Goal: Find specific fact

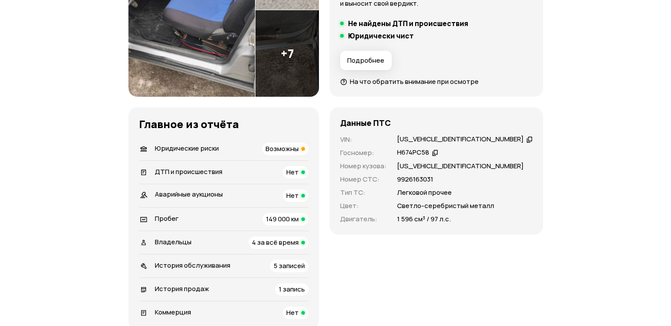
scroll to position [221, 0]
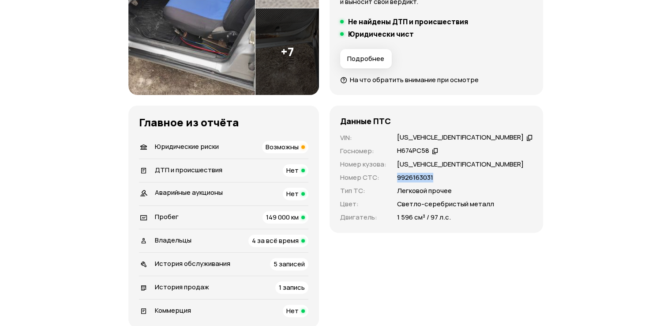
drag, startPoint x: 408, startPoint y: 178, endPoint x: 450, endPoint y: 177, distance: 41.5
click at [450, 177] on div "9926163031" at bounding box center [464, 177] width 135 height 10
copy p "9926163031"
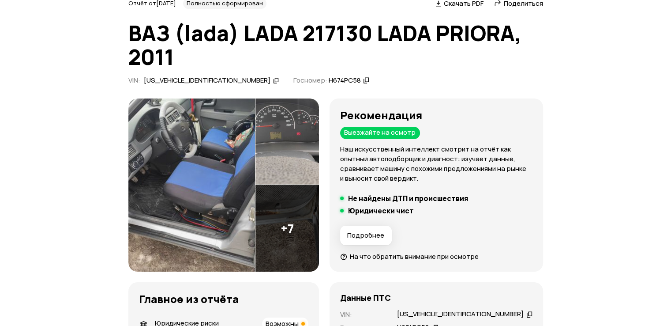
scroll to position [0, 0]
